Goal: Check status: Check status

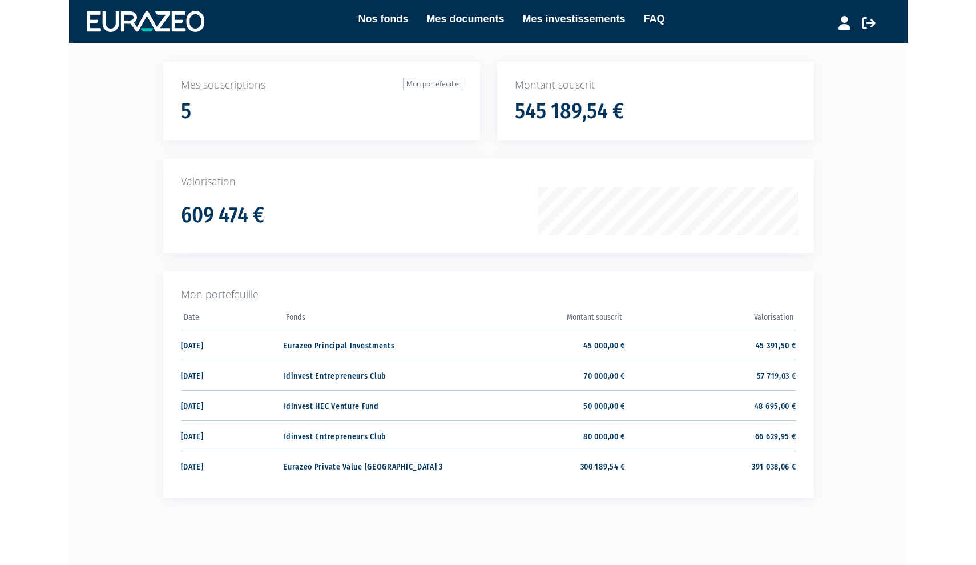
scroll to position [68, 0]
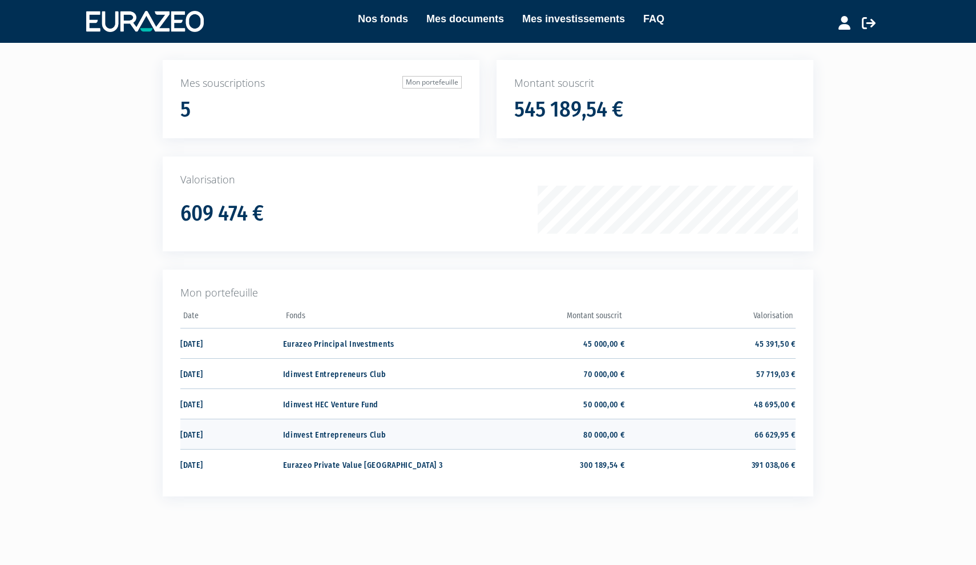
click at [369, 429] on td "Idinvest Entrepreneurs Club" at bounding box center [368, 434] width 171 height 30
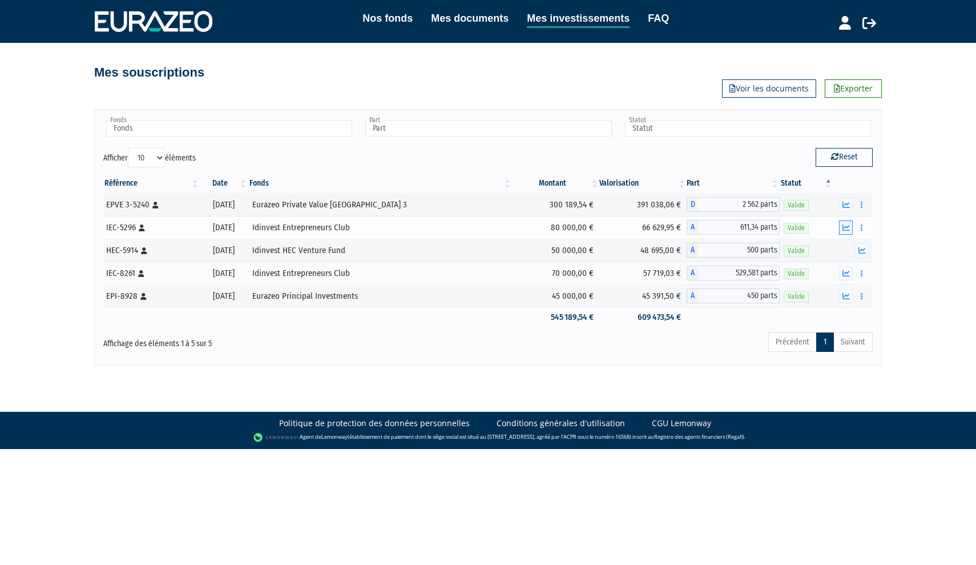
click at [848, 230] on icon "button" at bounding box center [846, 227] width 7 height 7
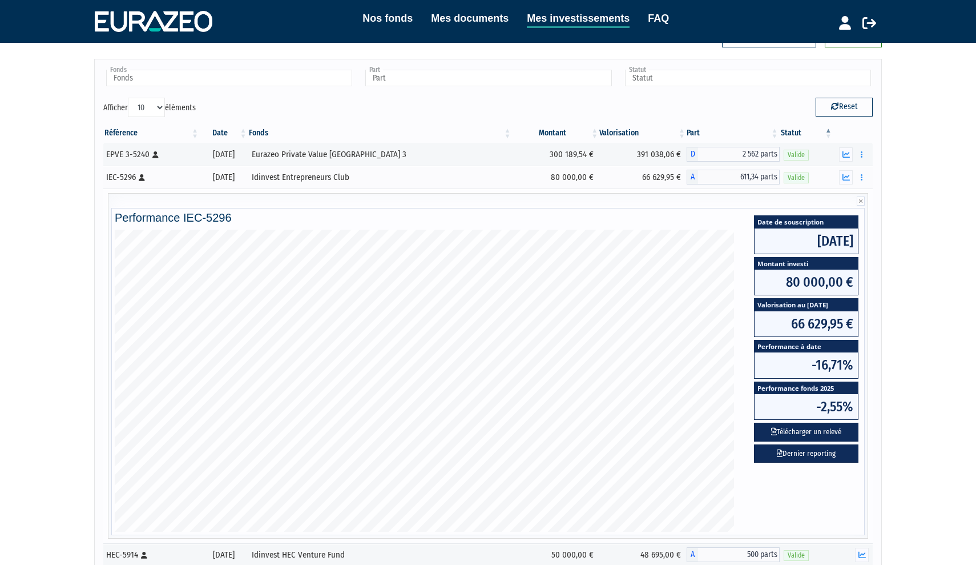
scroll to position [54, 0]
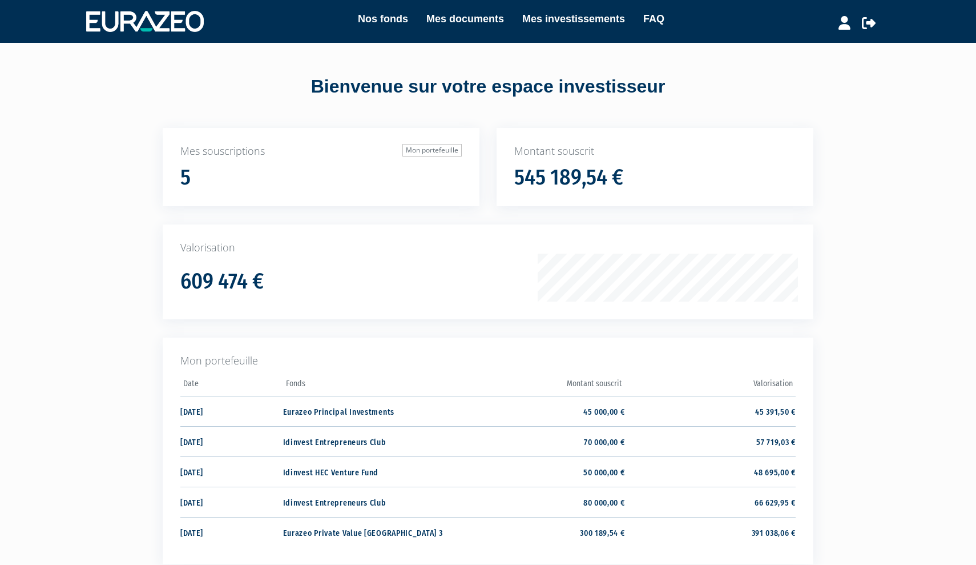
scroll to position [68, 0]
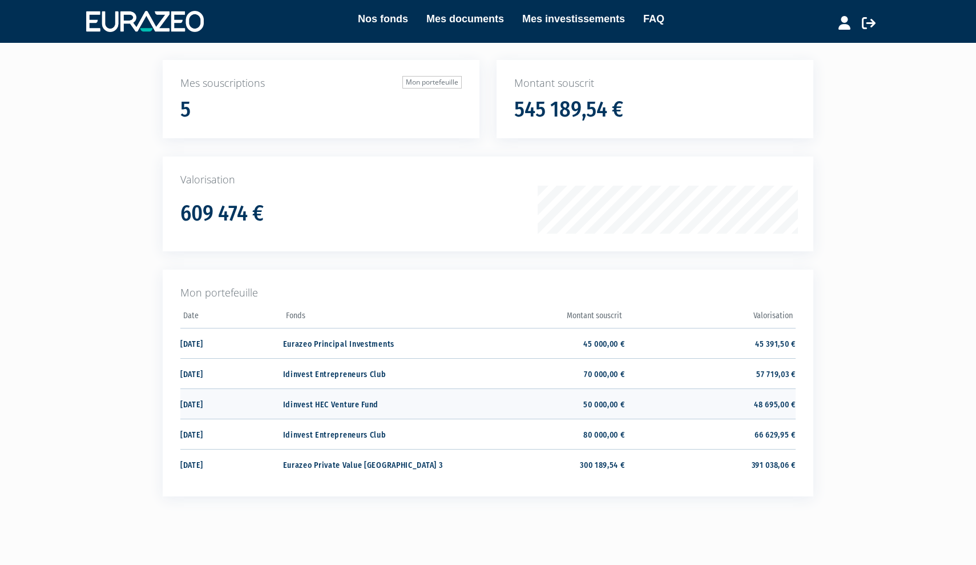
click at [601, 399] on td "50 000,00 €" at bounding box center [539, 403] width 171 height 30
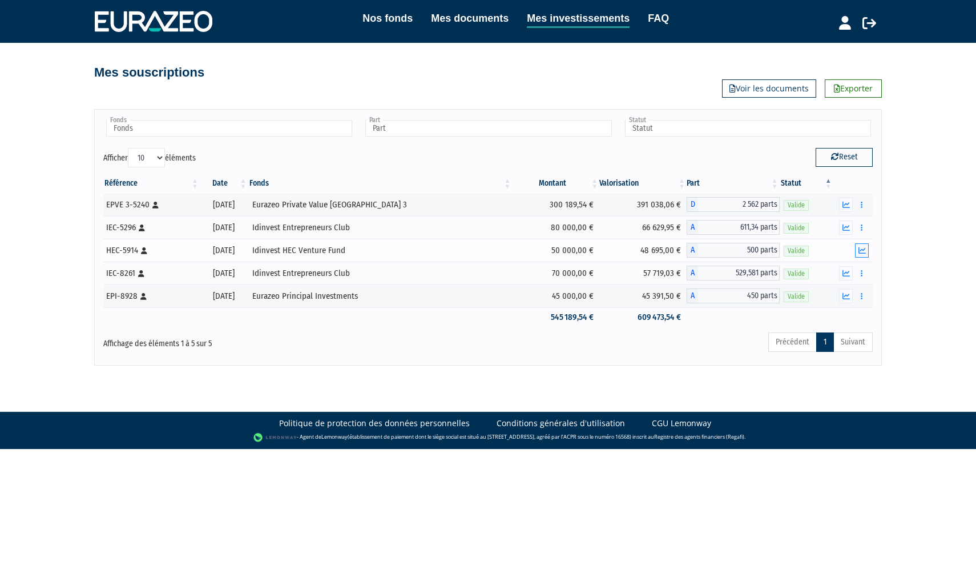
click at [862, 250] on icon "button" at bounding box center [862, 250] width 7 height 7
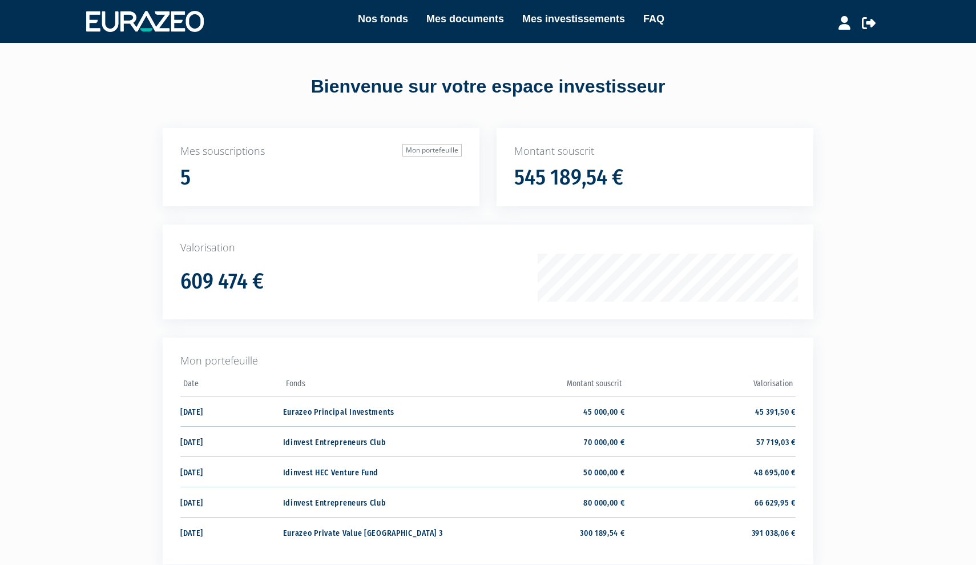
scroll to position [68, 0]
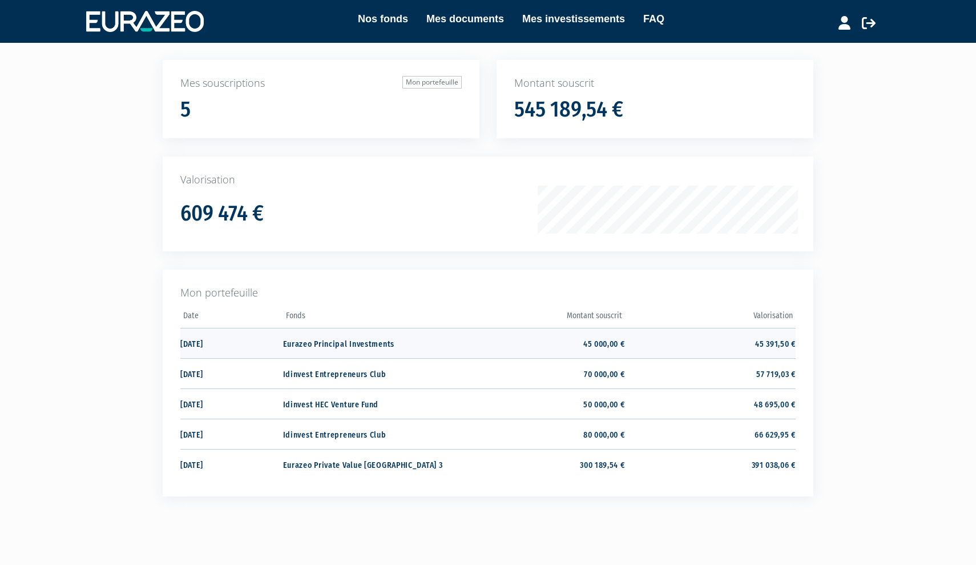
click at [591, 337] on td "45 000,00 €" at bounding box center [539, 343] width 171 height 30
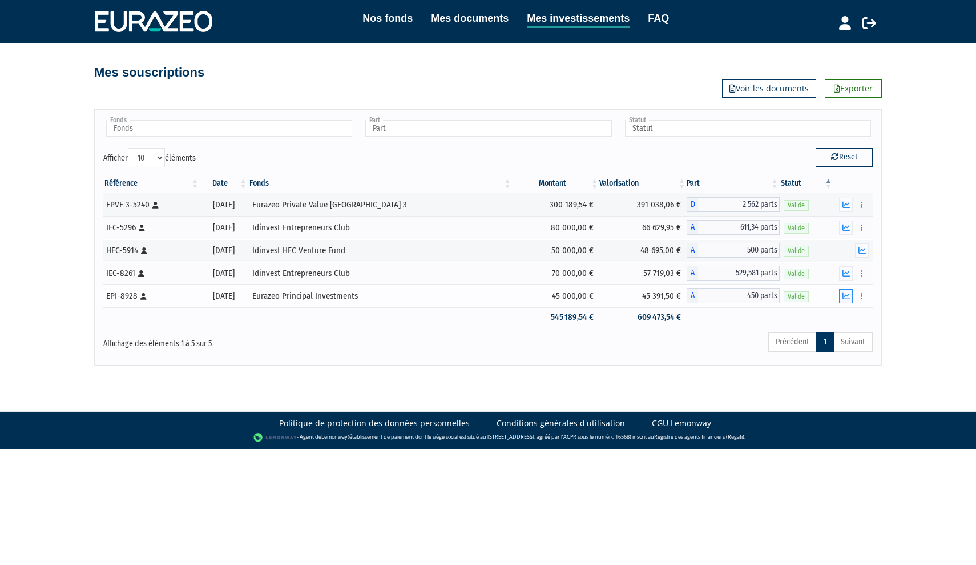
click at [842, 300] on button "button" at bounding box center [846, 296] width 14 height 14
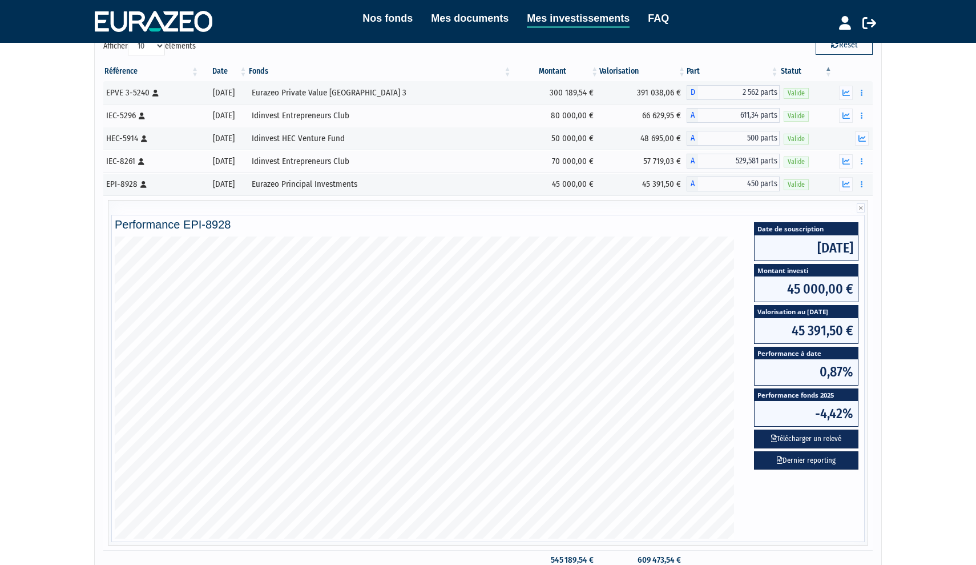
scroll to position [112, 0]
click at [842, 96] on button "button" at bounding box center [846, 93] width 14 height 14
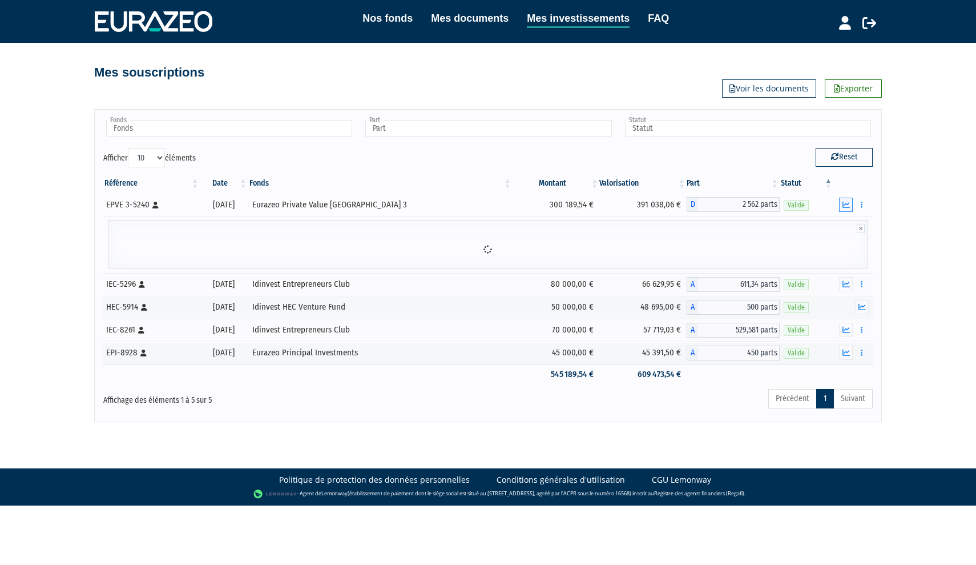
scroll to position [0, 0]
